Goal: Check status: Check status

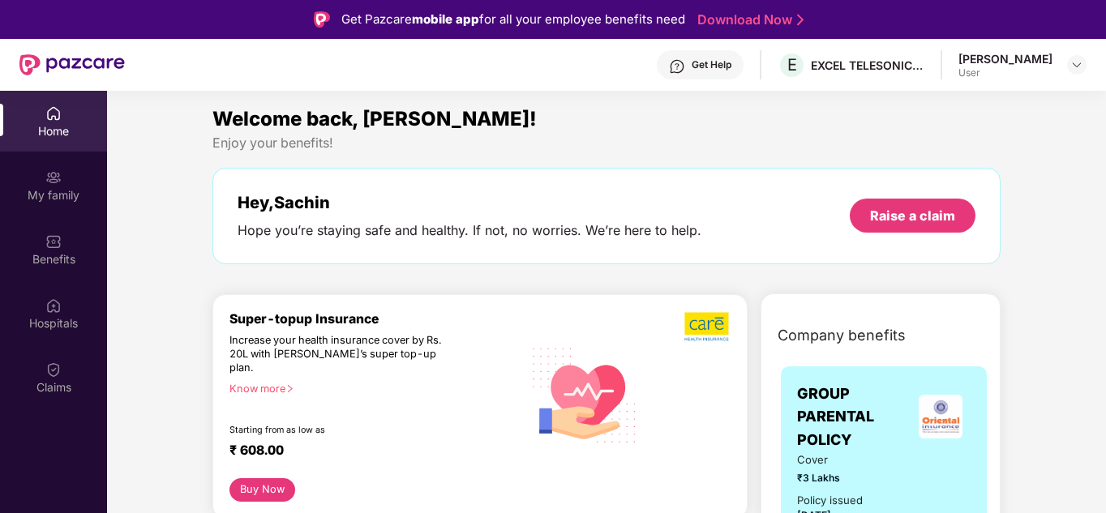
scroll to position [324, 0]
click at [64, 378] on div "Claims" at bounding box center [53, 377] width 107 height 61
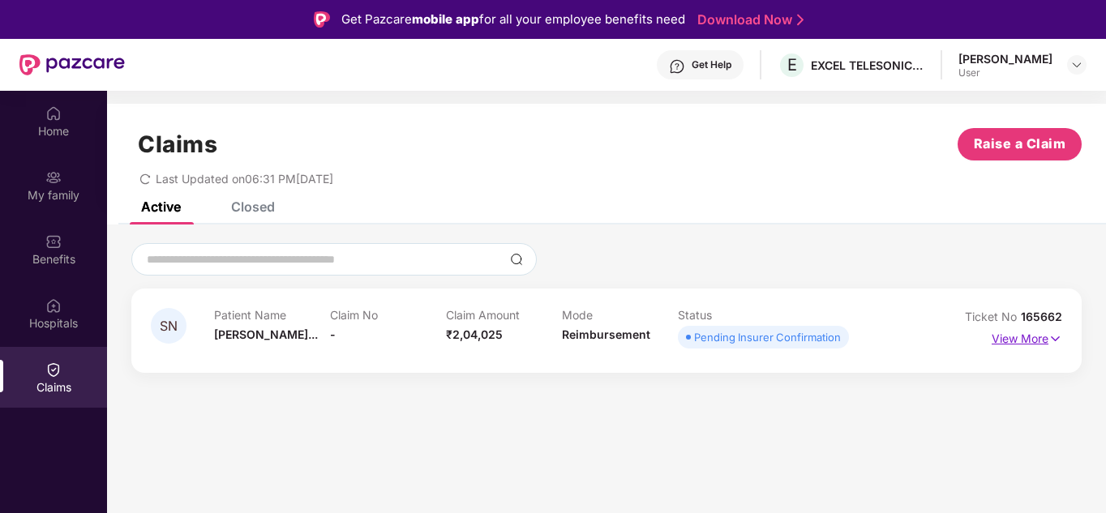
click at [1053, 345] on img at bounding box center [1055, 339] width 14 height 18
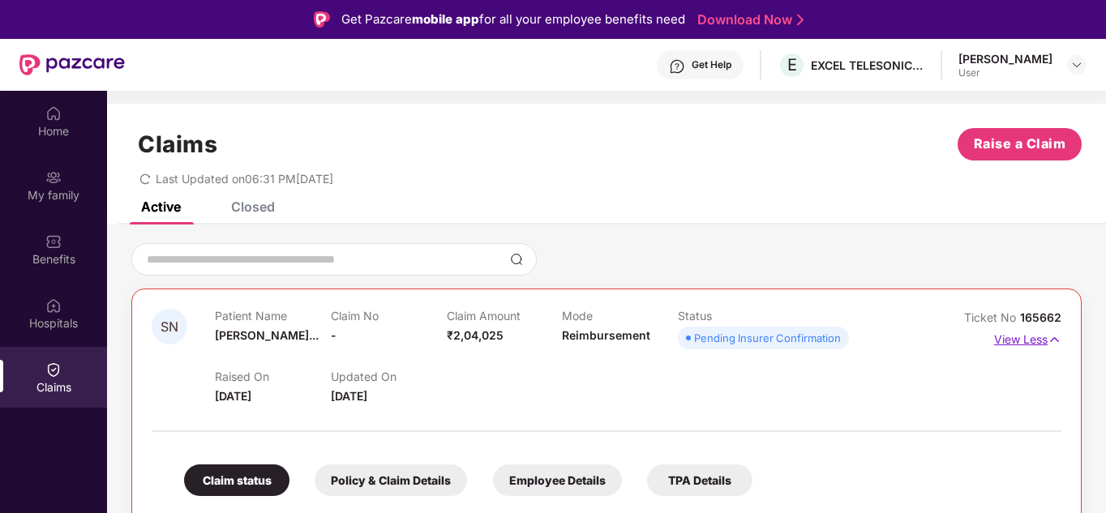
click at [1055, 345] on img at bounding box center [1055, 340] width 14 height 18
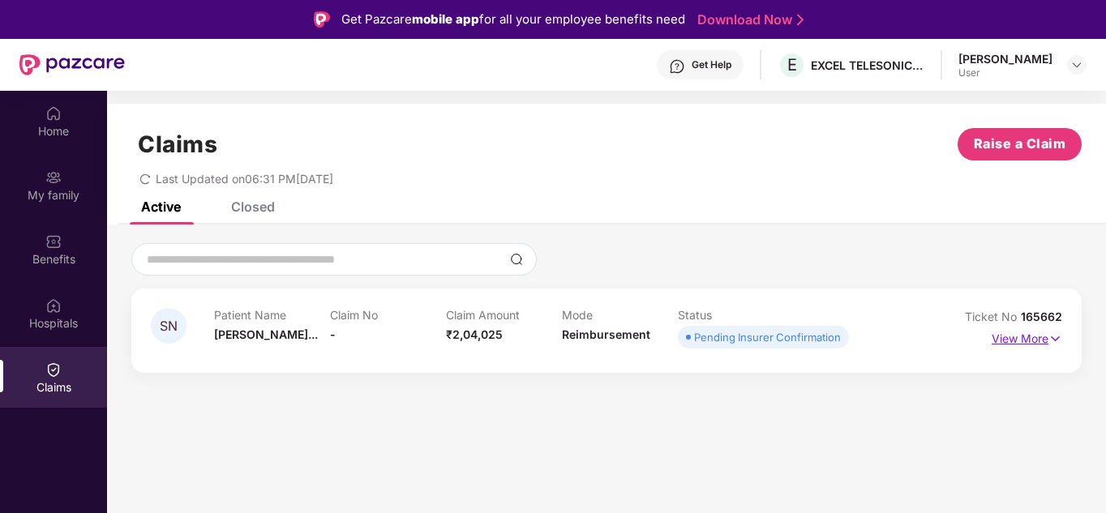
click at [1055, 342] on img at bounding box center [1055, 339] width 14 height 18
